Goal: Transaction & Acquisition: Purchase product/service

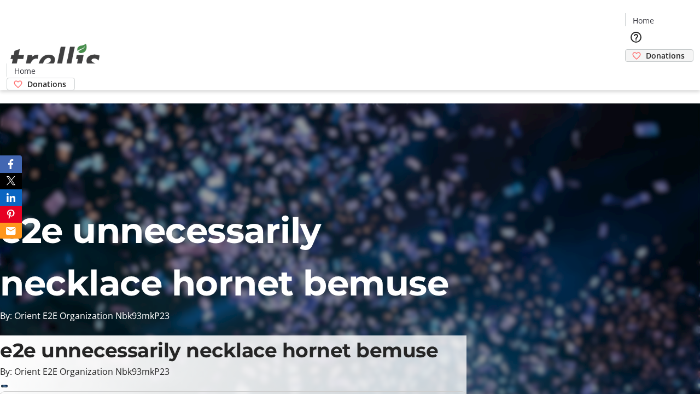
click at [646, 50] on span "Donations" at bounding box center [665, 55] width 39 height 11
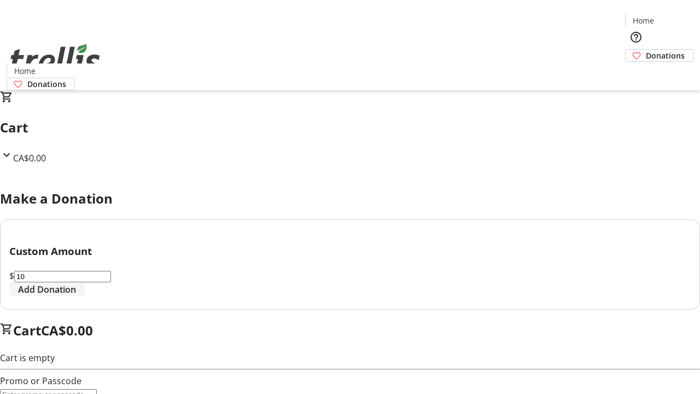
click at [76, 296] on span "Add Donation" at bounding box center [47, 289] width 58 height 13
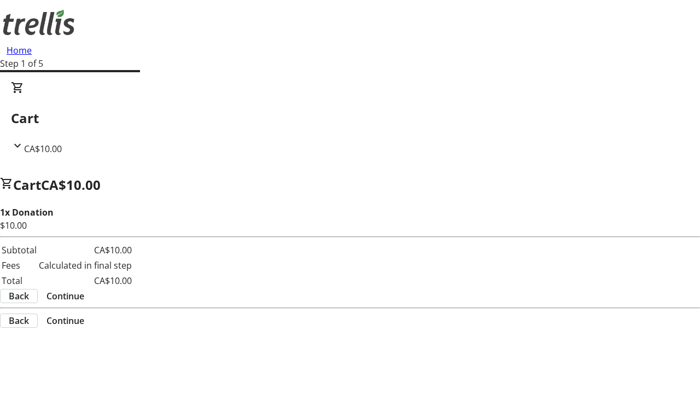
select select "CA"
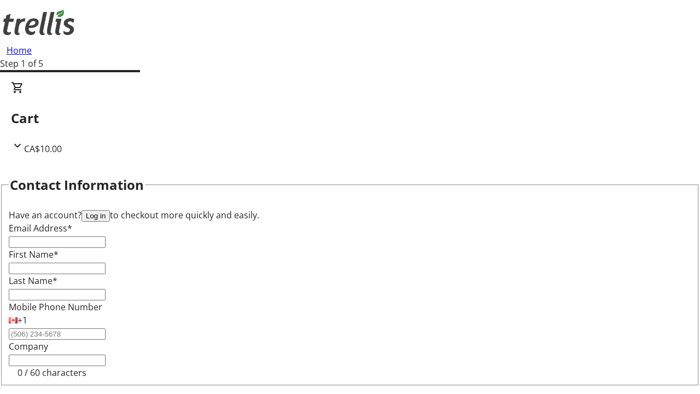
click at [110, 210] on button "Log in" at bounding box center [95, 215] width 28 height 11
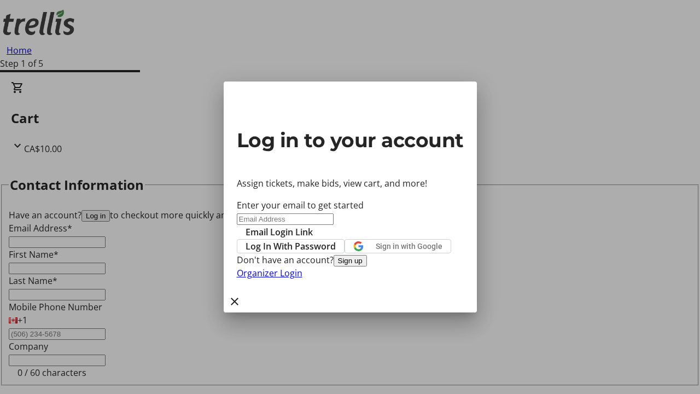
type input "[EMAIL_ADDRESS][DOMAIN_NAME]"
click at [313, 225] on span "Email Login Link" at bounding box center [278, 231] width 67 height 13
